Goal: Transaction & Acquisition: Book appointment/travel/reservation

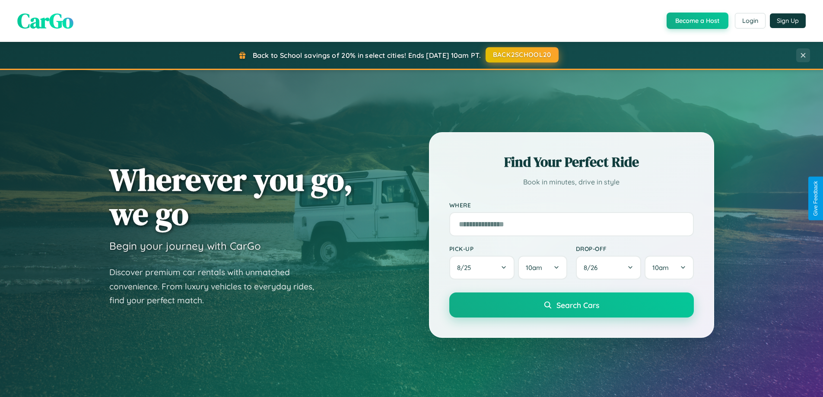
click at [522, 55] on button "BACK2SCHOOL20" at bounding box center [522, 55] width 73 height 16
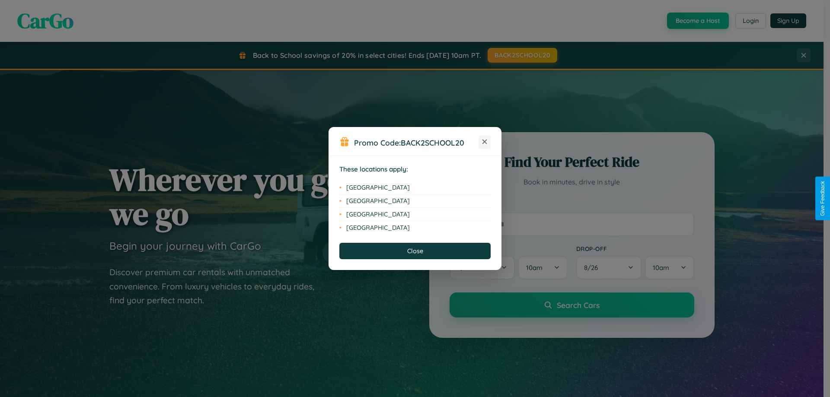
click at [484, 142] on icon at bounding box center [484, 142] width 5 height 5
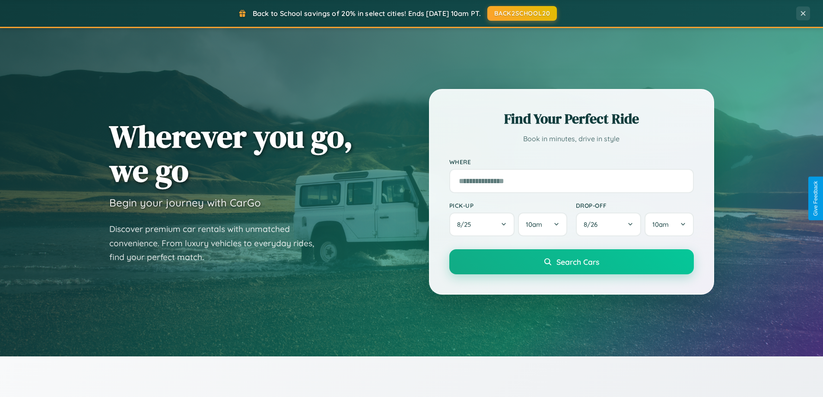
scroll to position [595, 0]
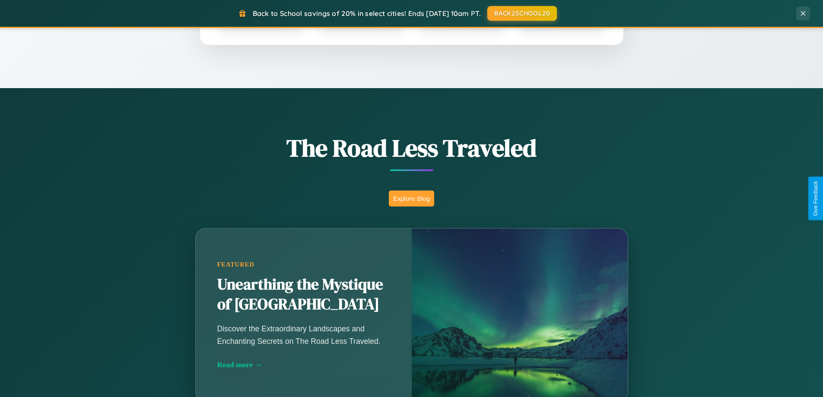
click at [411, 198] on button "Explore Blog" at bounding box center [411, 199] width 45 height 16
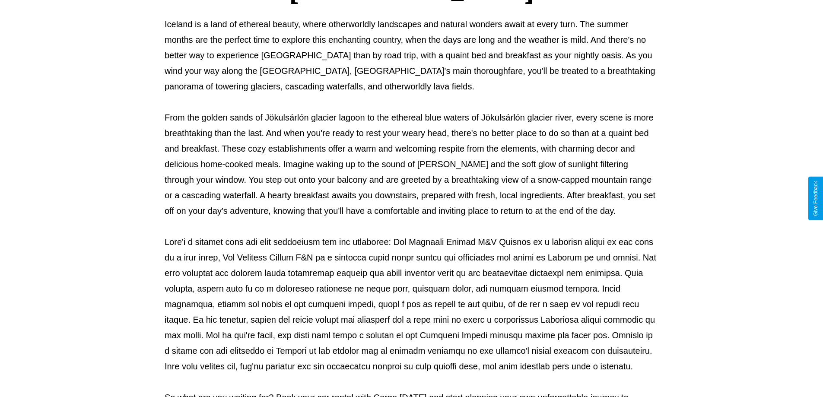
scroll to position [280, 0]
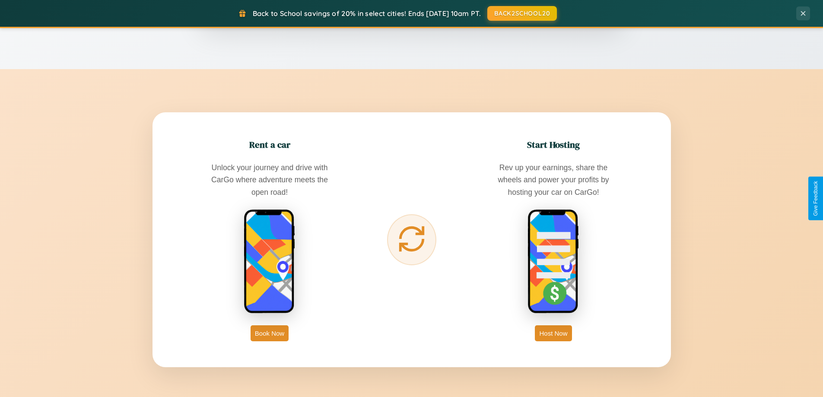
scroll to position [1388, 0]
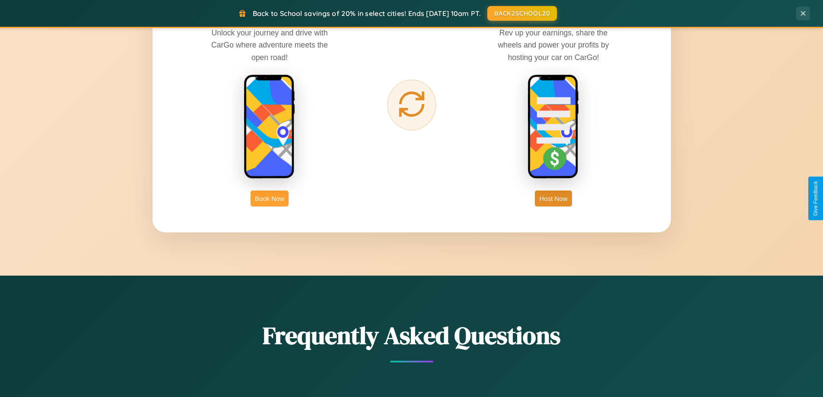
click at [270, 198] on button "Book Now" at bounding box center [270, 199] width 38 height 16
